Goal: Check status: Check status

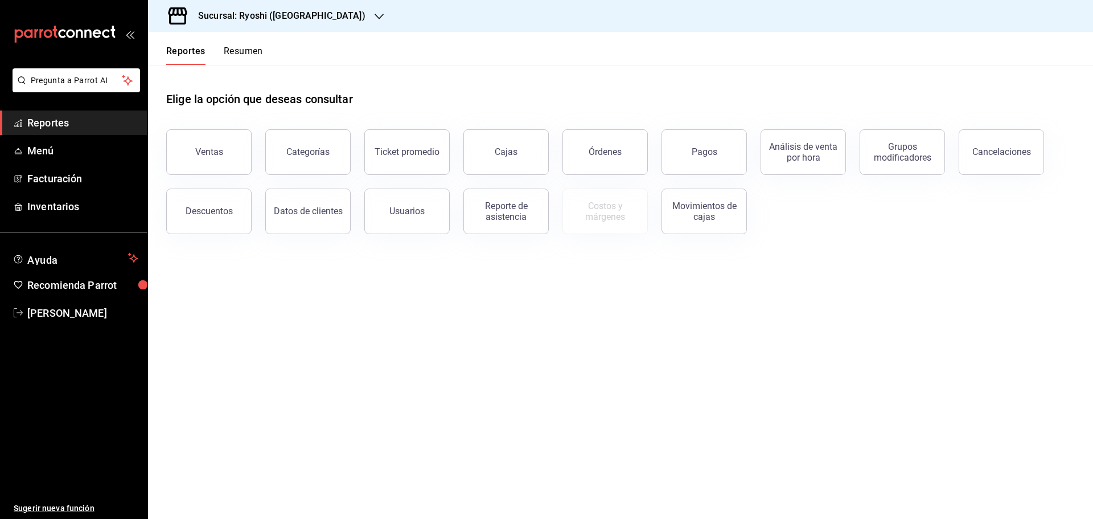
click at [375, 14] on icon "button" at bounding box center [379, 16] width 9 height 9
click at [177, 72] on span "Mochomos ([GEOGRAPHIC_DATA])" at bounding box center [220, 75] width 126 height 12
click at [701, 154] on div "Pagos" at bounding box center [705, 151] width 26 height 11
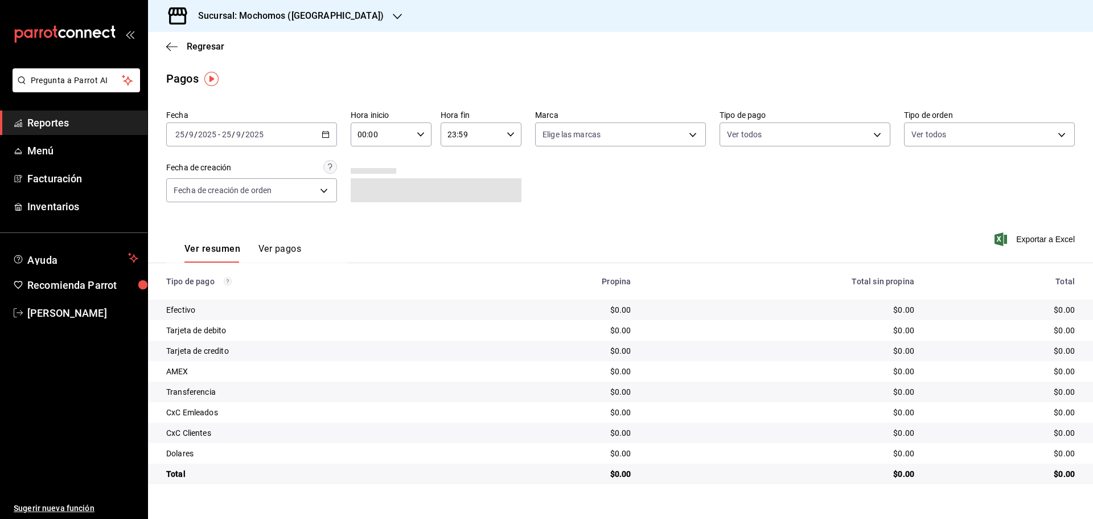
click at [325, 130] on div "[DATE] [DATE] - [DATE] [DATE]" at bounding box center [251, 134] width 171 height 24
click at [183, 296] on span "Rango de fechas" at bounding box center [220, 297] width 88 height 12
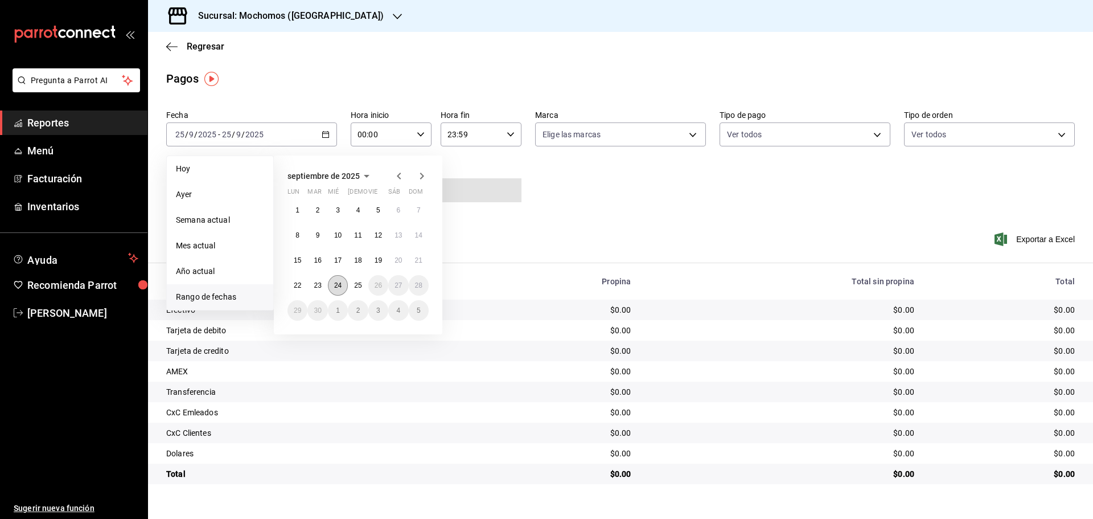
click at [338, 282] on abbr "24" at bounding box center [337, 285] width 7 height 8
click at [358, 279] on button "25" at bounding box center [358, 285] width 20 height 21
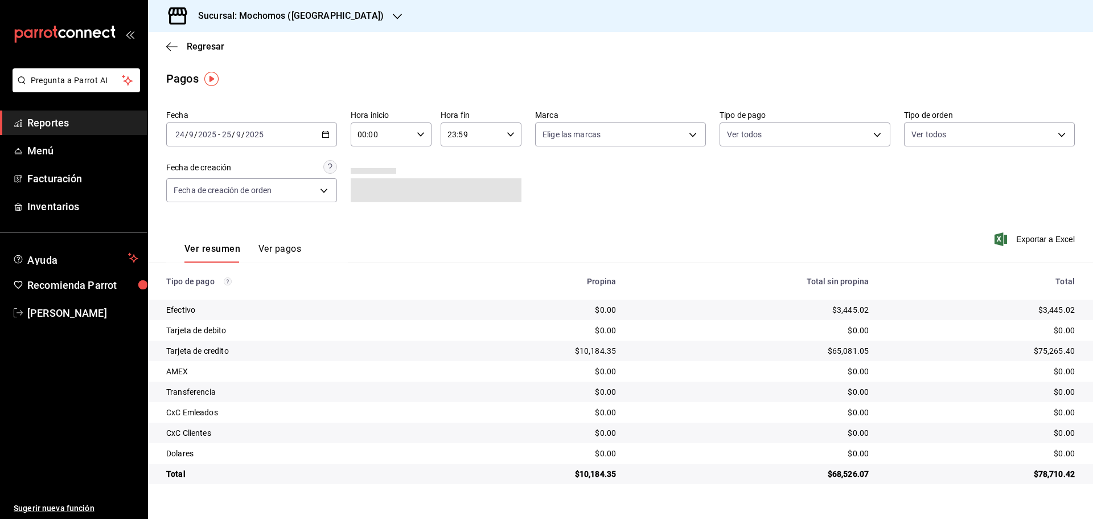
click at [419, 130] on div "00:00 Hora inicio" at bounding box center [391, 134] width 81 height 24
click at [368, 181] on button "05" at bounding box center [371, 186] width 36 height 23
type input "05:00"
click at [338, 13] on div at bounding box center [546, 259] width 1093 height 519
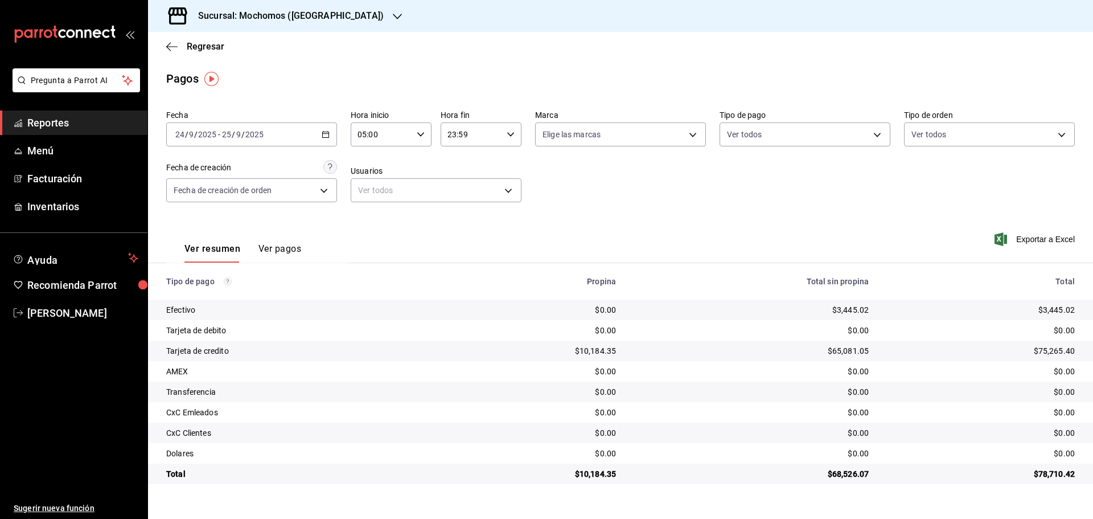
click at [393, 13] on icon "button" at bounding box center [397, 16] width 9 height 9
click at [187, 44] on span "Ryoshi ([GEOGRAPHIC_DATA])" at bounding box center [212, 49] width 110 height 12
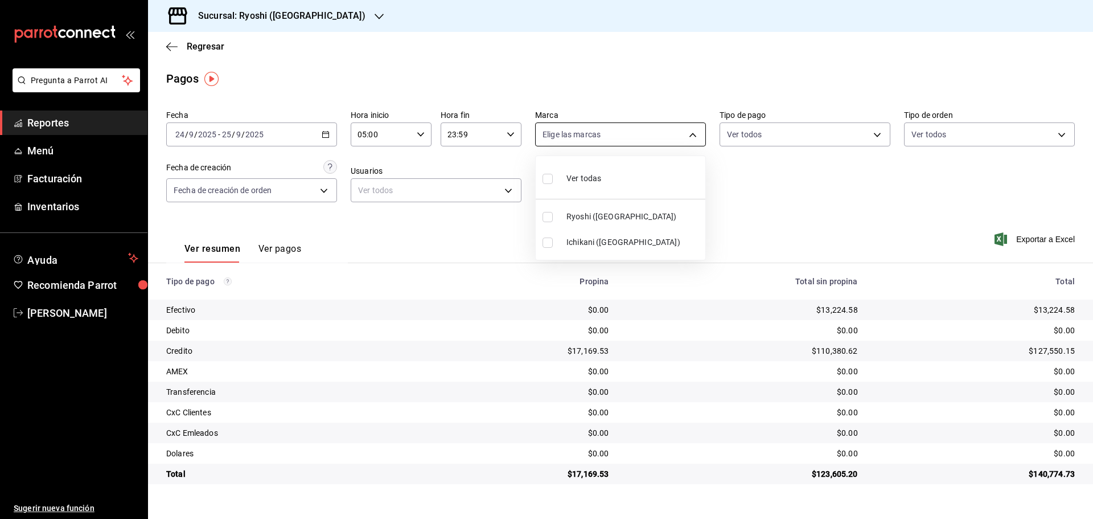
click at [695, 135] on body "Pregunta a Parrot AI Reportes Menú Facturación Inventarios Ayuda Recomienda Par…" at bounding box center [546, 259] width 1093 height 519
click at [547, 218] on input "checkbox" at bounding box center [548, 217] width 10 height 10
checkbox input "true"
type input "26ca50e5-a845-484f-a54e-8a4432b79f59"
